Goal: Information Seeking & Learning: Learn about a topic

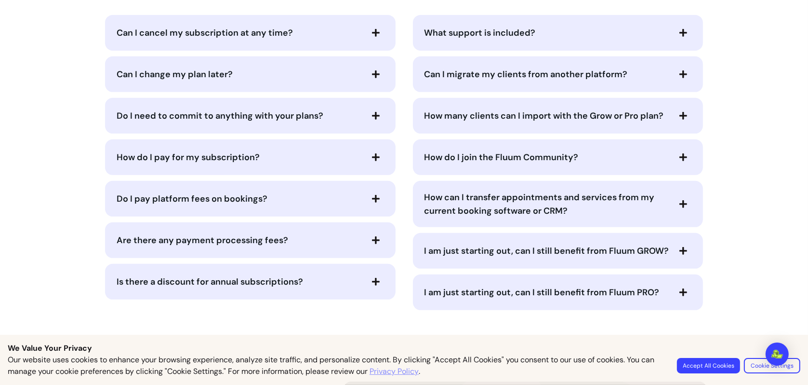
scroll to position [4678, 0]
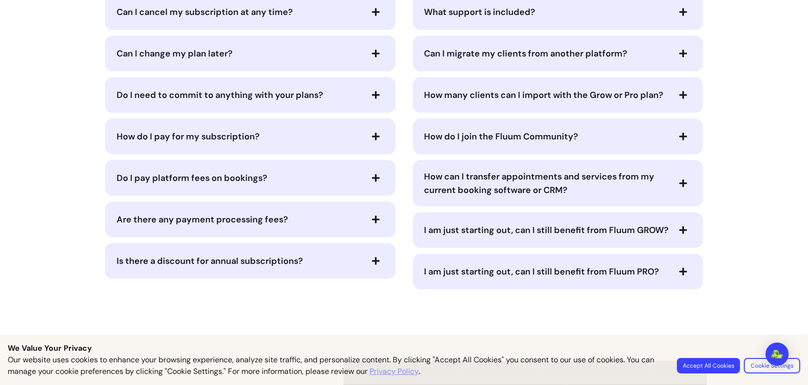
click at [649, 130] on span "How do I join the Fluum Community?" at bounding box center [546, 136] width 245 height 13
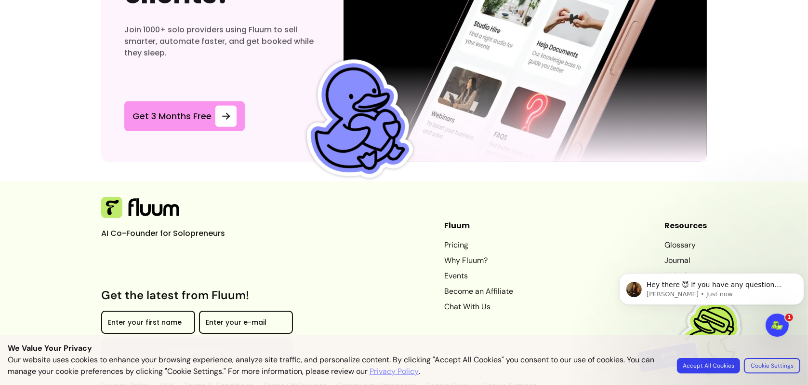
scroll to position [5302, 0]
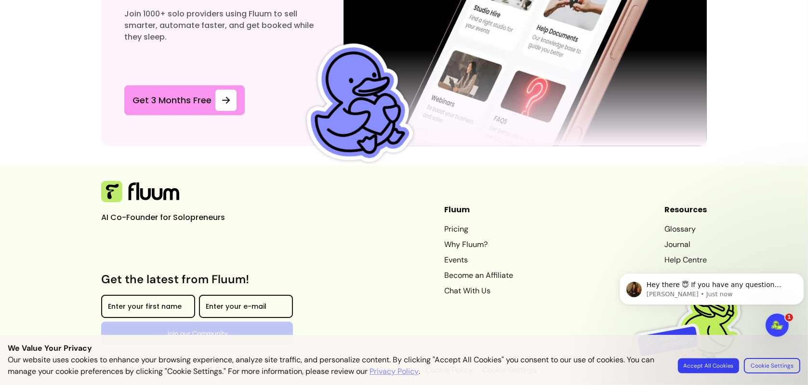
click at [723, 364] on button "Accept All Cookies" at bounding box center [708, 365] width 61 height 15
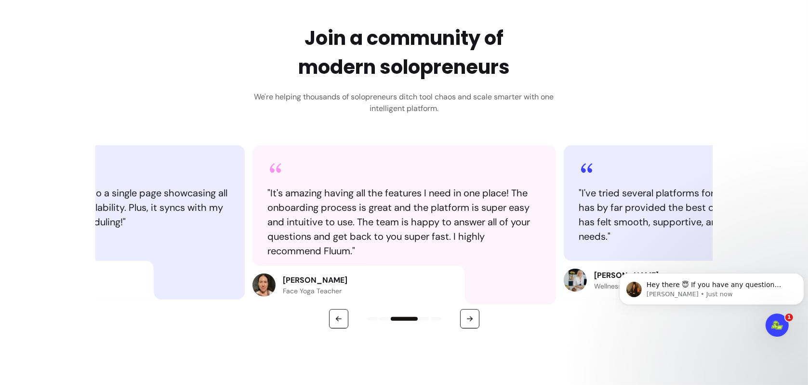
scroll to position [0, 0]
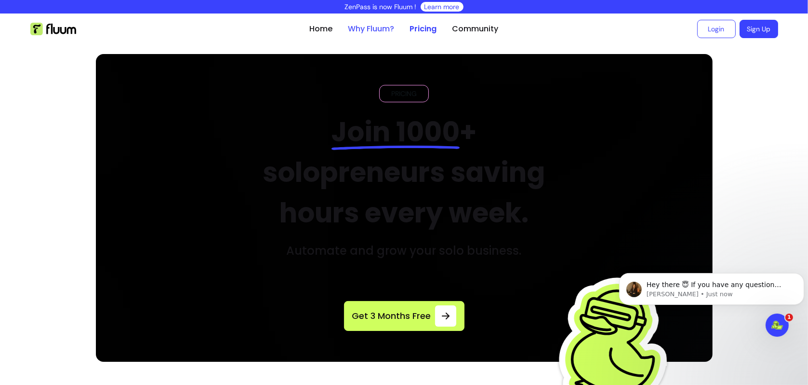
click at [362, 30] on link "Why Fluum?" at bounding box center [371, 29] width 46 height 12
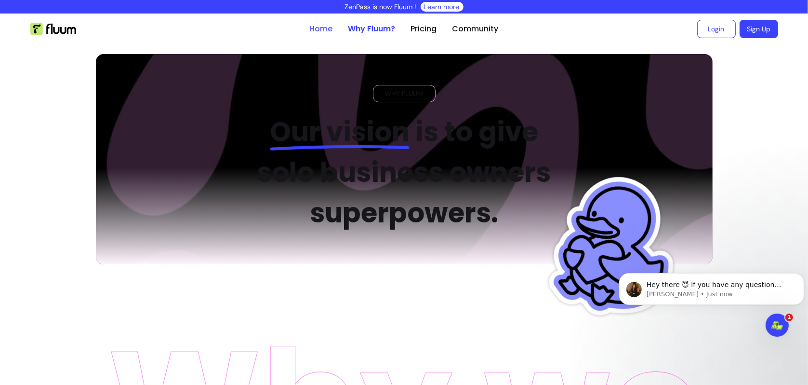
click at [313, 25] on link "Home" at bounding box center [321, 29] width 23 height 12
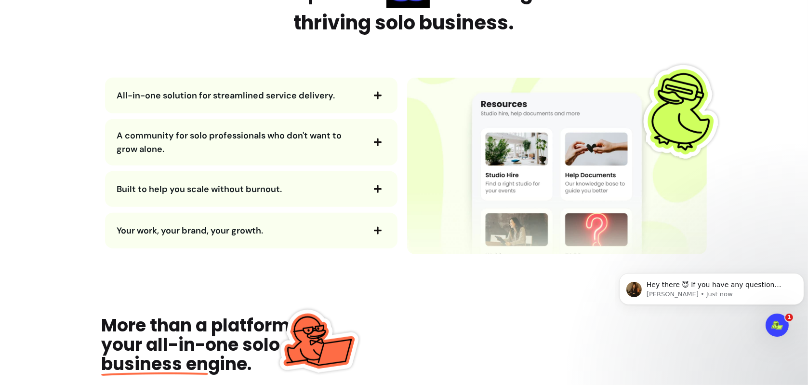
scroll to position [1157, 0]
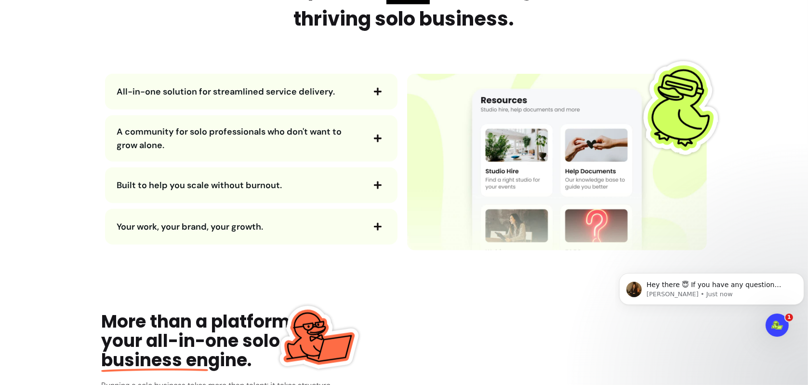
click at [377, 89] on icon "button" at bounding box center [377, 91] width 9 height 9
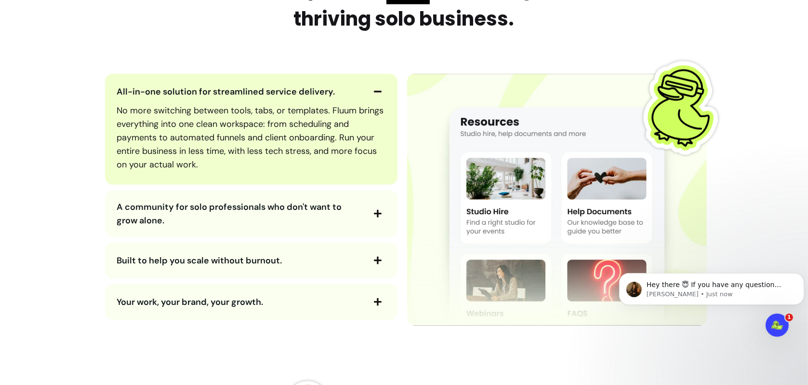
click at [373, 209] on icon "button" at bounding box center [377, 213] width 9 height 9
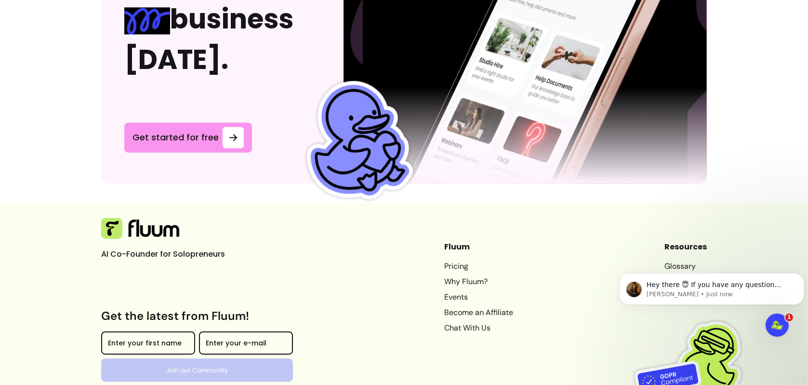
scroll to position [2729, 0]
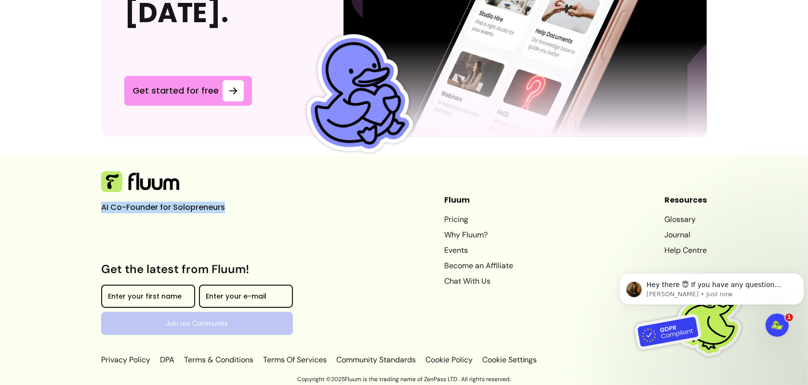
drag, startPoint x: 62, startPoint y: 212, endPoint x: 239, endPoint y: 206, distance: 176.9
click at [239, 206] on footer "AI Co-Founder for Solopreneurs Get the latest from Fluum! Enter your first name…" at bounding box center [404, 265] width 808 height 218
click at [239, 206] on p "AI Co-Founder for Solopreneurs" at bounding box center [173, 207] width 145 height 12
click at [557, 228] on div "AI Co-Founder for Solopreneurs Get the latest from Fluum! Enter your first name…" at bounding box center [404, 268] width 606 height 195
click at [444, 252] on link "Events" at bounding box center [478, 250] width 69 height 12
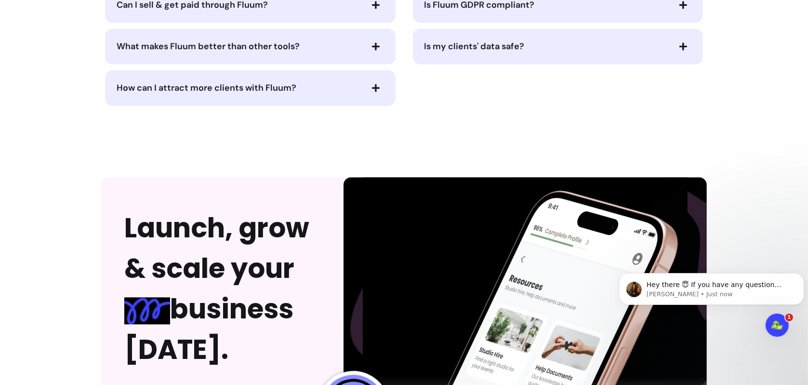
scroll to position [2231, 0]
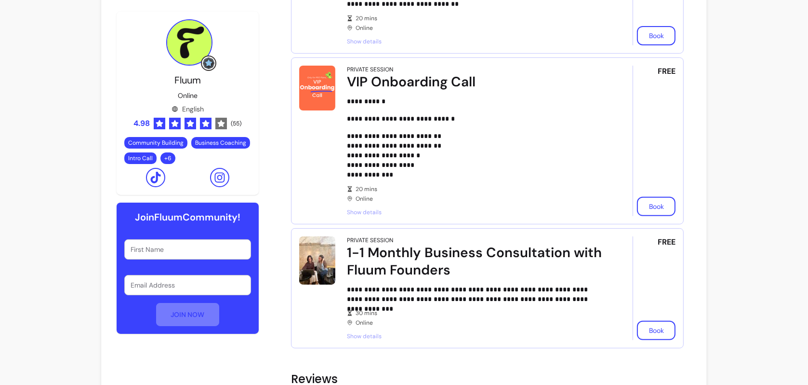
scroll to position [562, 0]
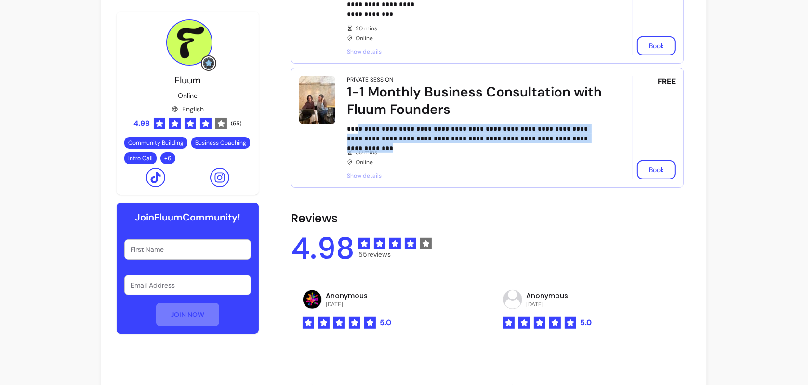
drag, startPoint x: 389, startPoint y: 130, endPoint x: 591, endPoint y: 141, distance: 202.7
click at [591, 141] on div "**********" at bounding box center [476, 128] width 259 height 104
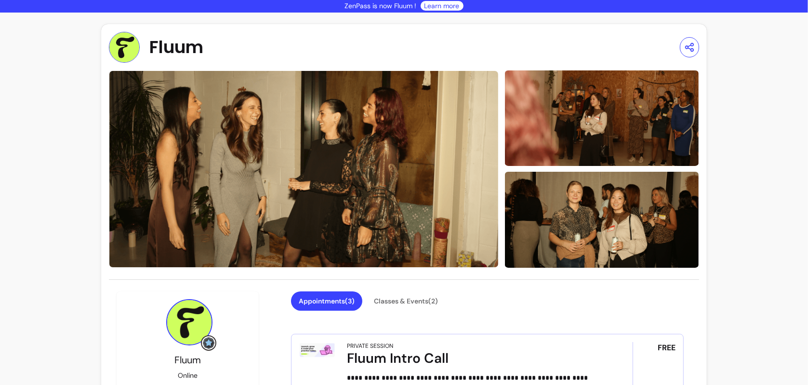
scroll to position [0, 0]
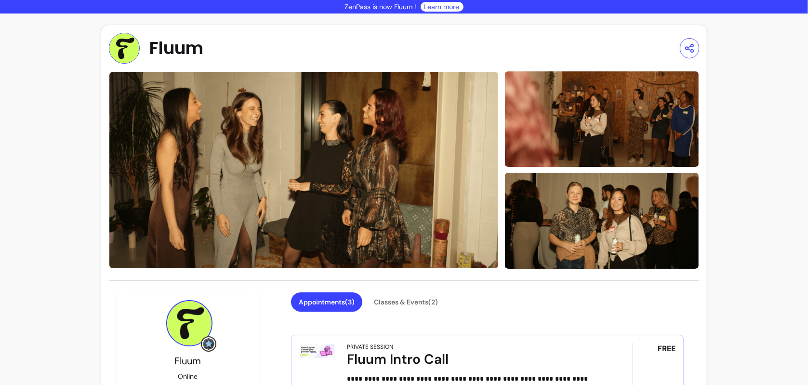
click at [431, 5] on link "Learn more" at bounding box center [441, 7] width 35 height 10
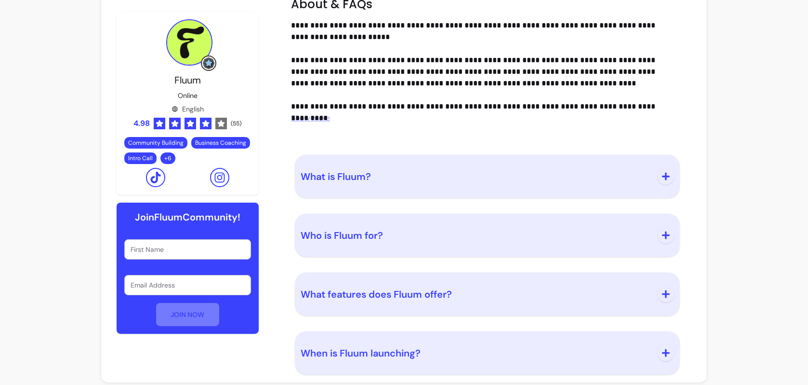
scroll to position [1089, 0]
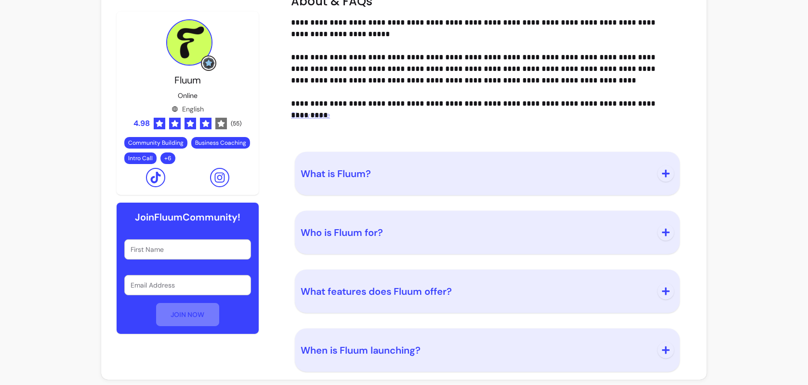
click at [499, 172] on span "What is Fluum?" at bounding box center [476, 173] width 351 height 13
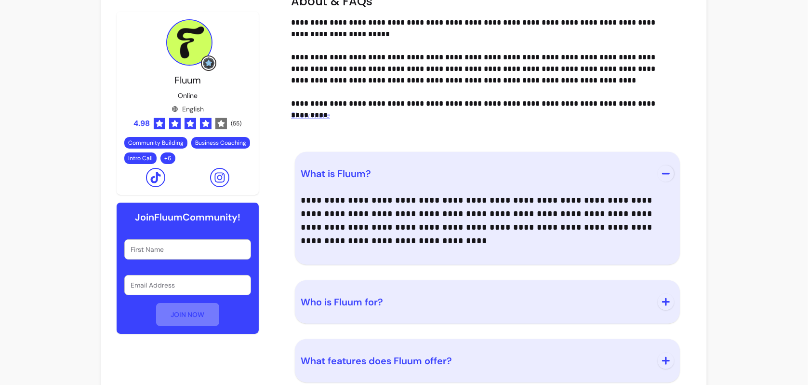
click at [629, 295] on span "Who is Fluum for?" at bounding box center [476, 301] width 351 height 13
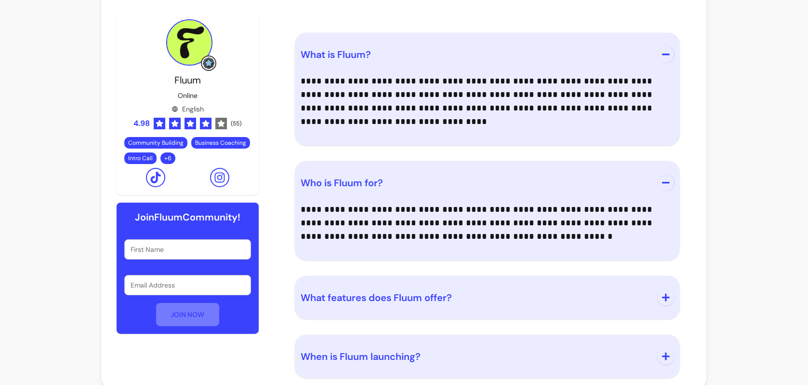
scroll to position [1214, 0]
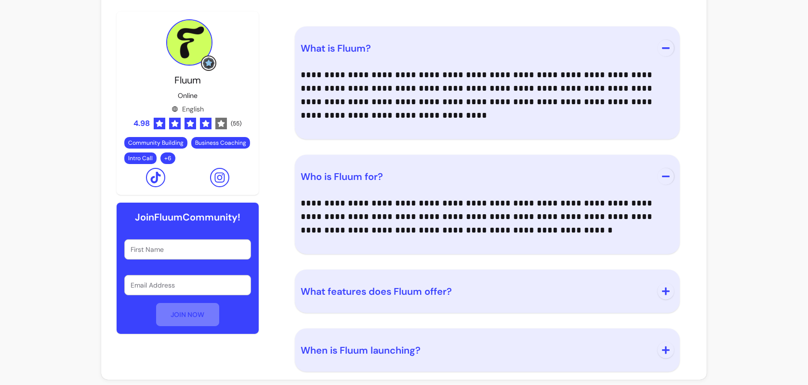
click at [662, 287] on icon "button" at bounding box center [666, 291] width 9 height 9
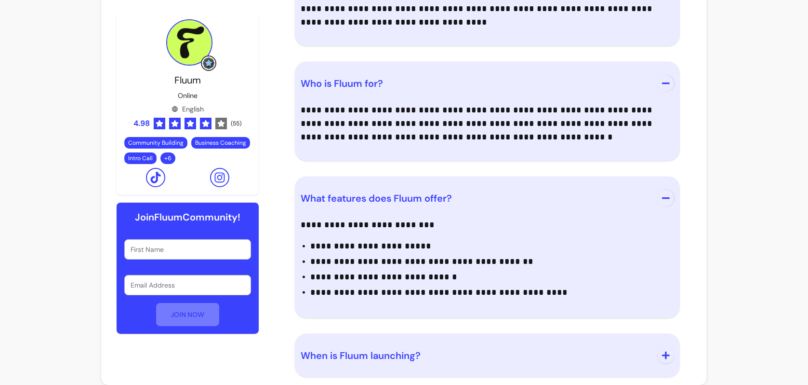
scroll to position [1312, 0]
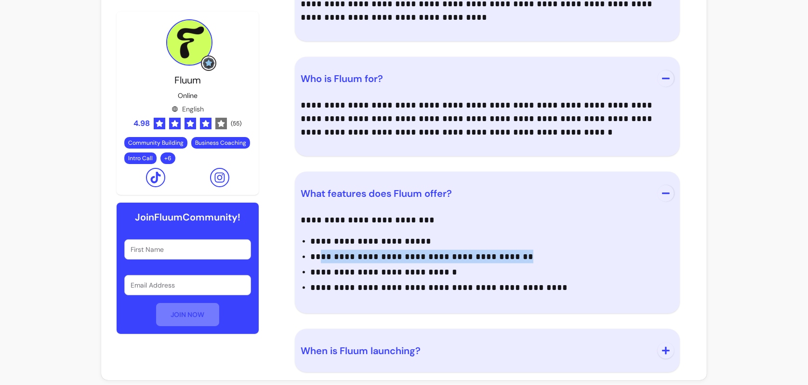
drag, startPoint x: 367, startPoint y: 253, endPoint x: 617, endPoint y: 254, distance: 249.6
click at [617, 254] on p "**********" at bounding box center [490, 256] width 360 height 13
click at [505, 344] on span "When is Fluum launching?" at bounding box center [476, 350] width 351 height 13
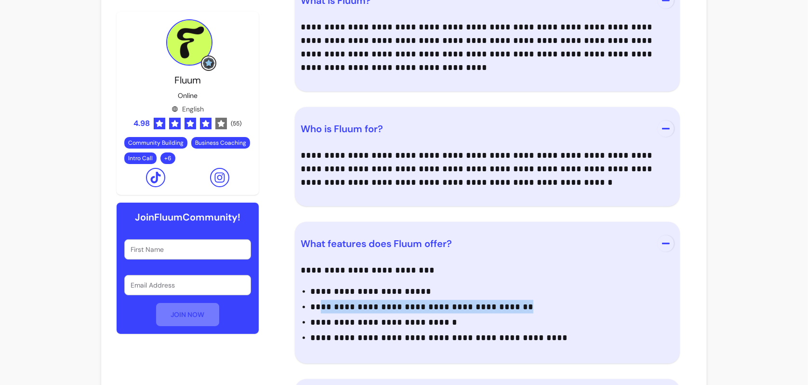
scroll to position [0, 0]
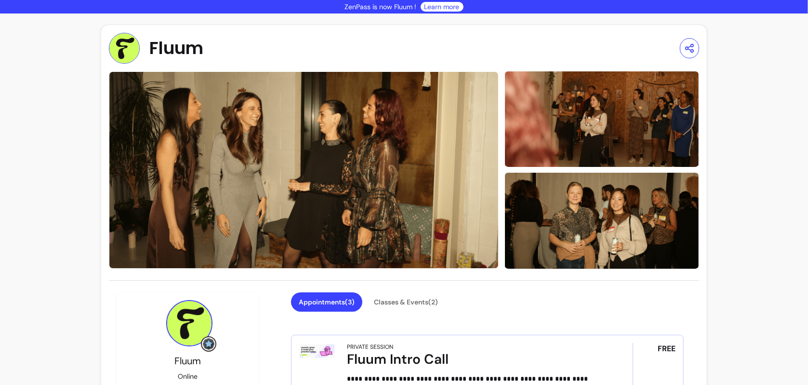
click at [174, 51] on span "Fluum" at bounding box center [176, 48] width 54 height 19
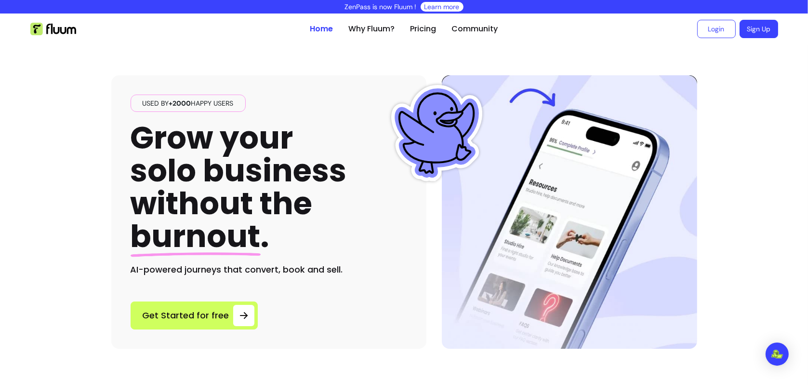
click at [334, 227] on h1 "Grow your solo business without the burnout ." at bounding box center [239, 187] width 216 height 132
